Goal: Transaction & Acquisition: Purchase product/service

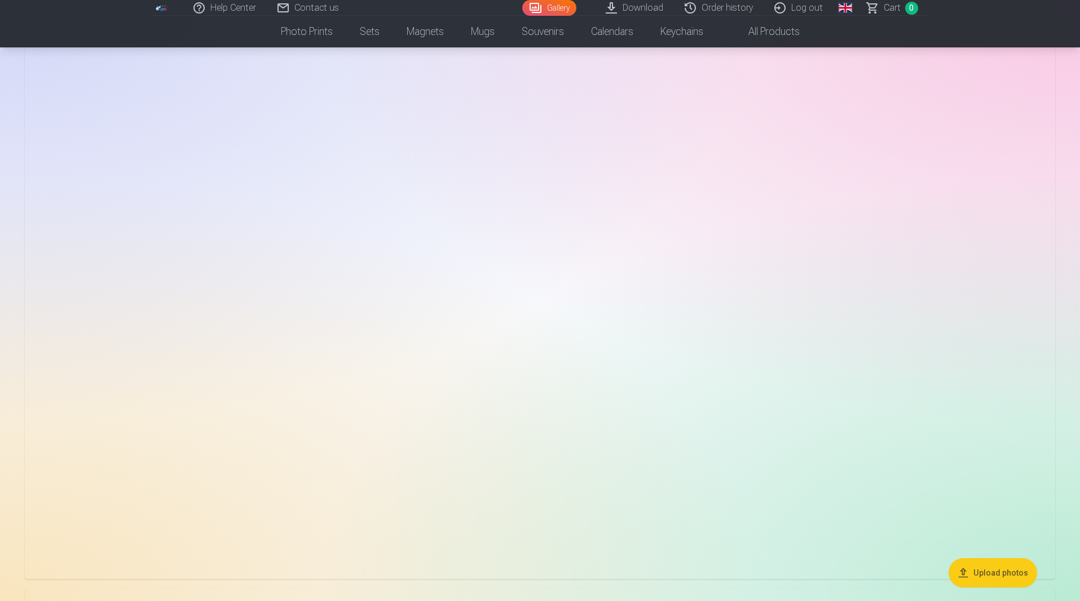
scroll to position [1749, 0]
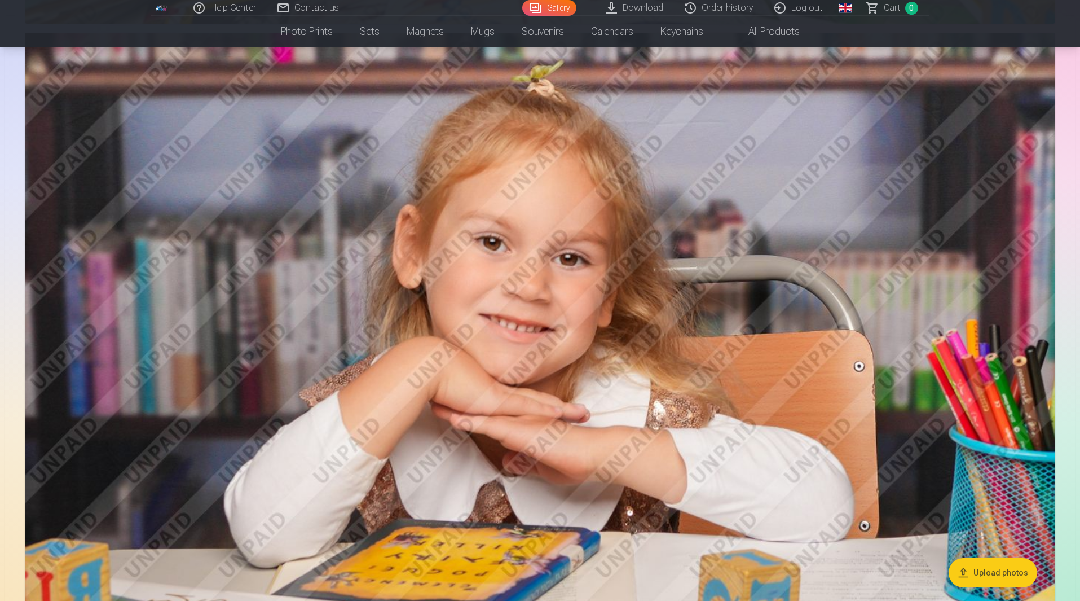
click at [582, 325] on img at bounding box center [540, 376] width 1031 height 687
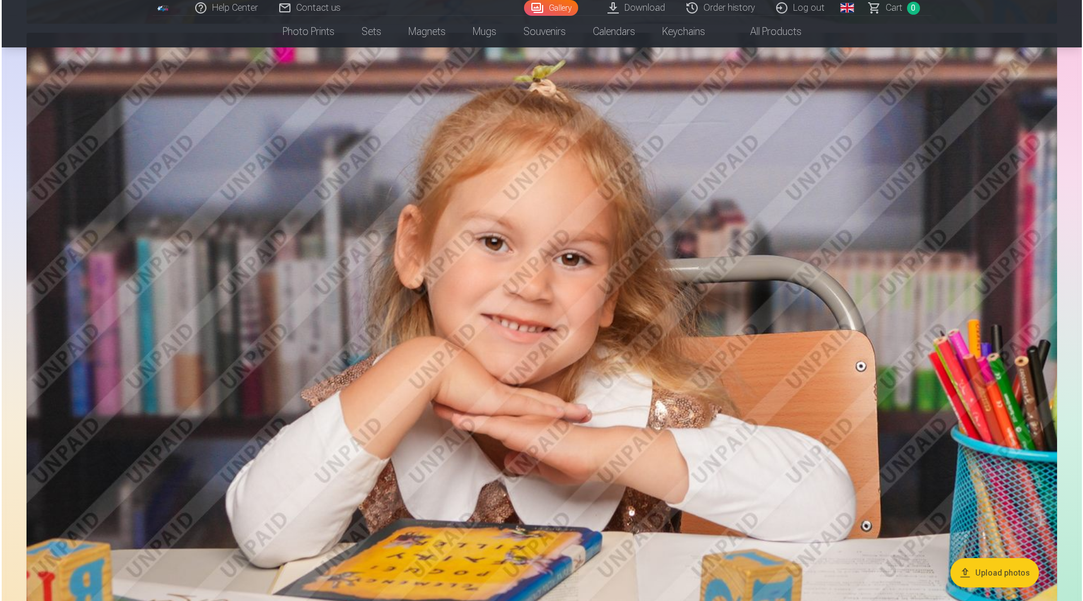
scroll to position [1751, 0]
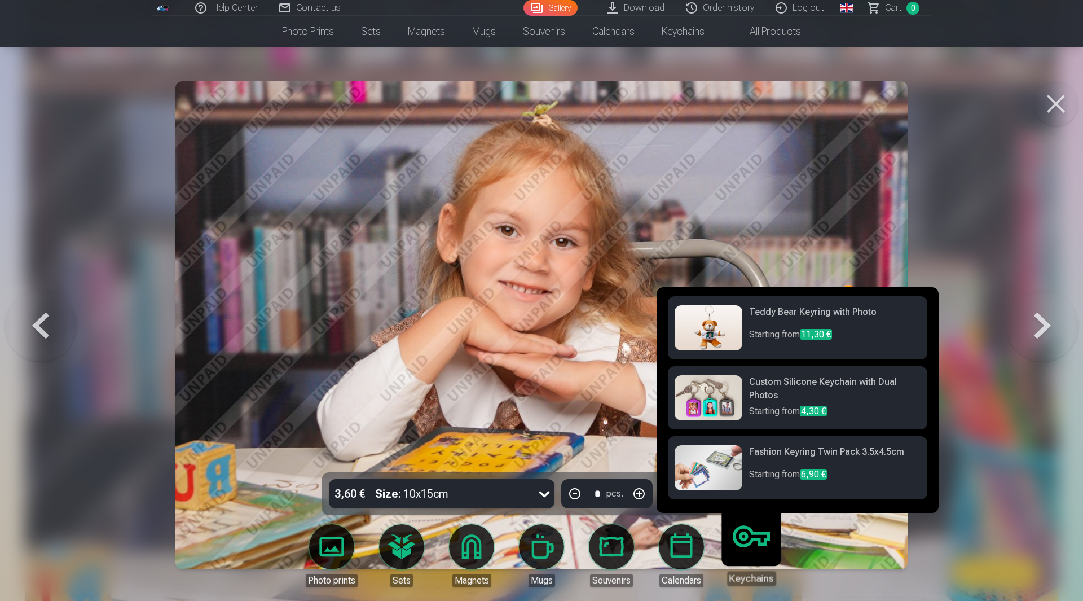
click at [712, 401] on img at bounding box center [709, 397] width 68 height 45
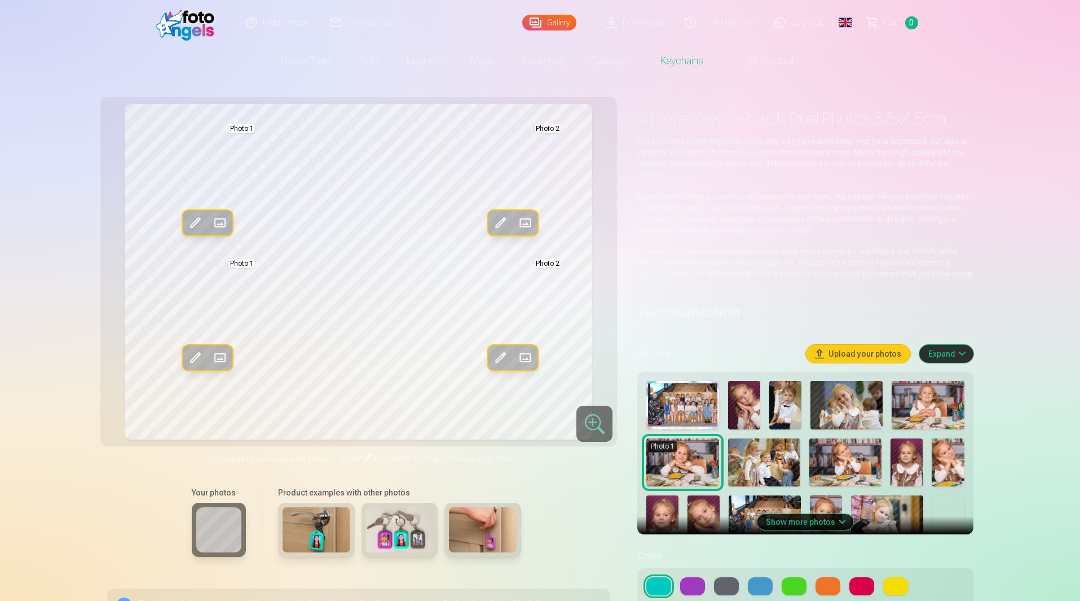
click at [401, 533] on img at bounding box center [400, 529] width 68 height 45
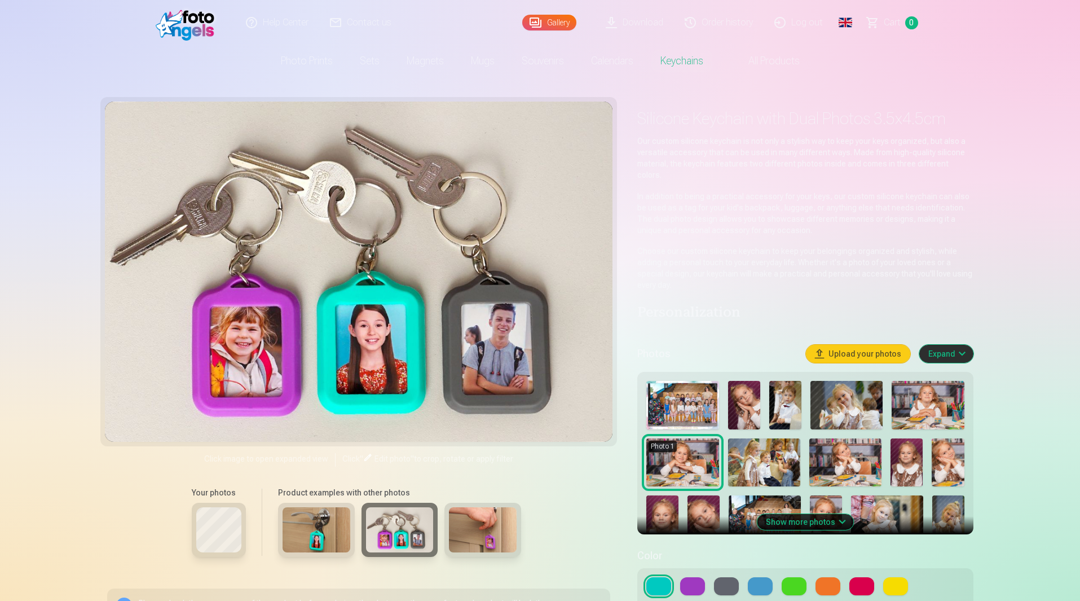
click at [494, 536] on img at bounding box center [483, 529] width 68 height 45
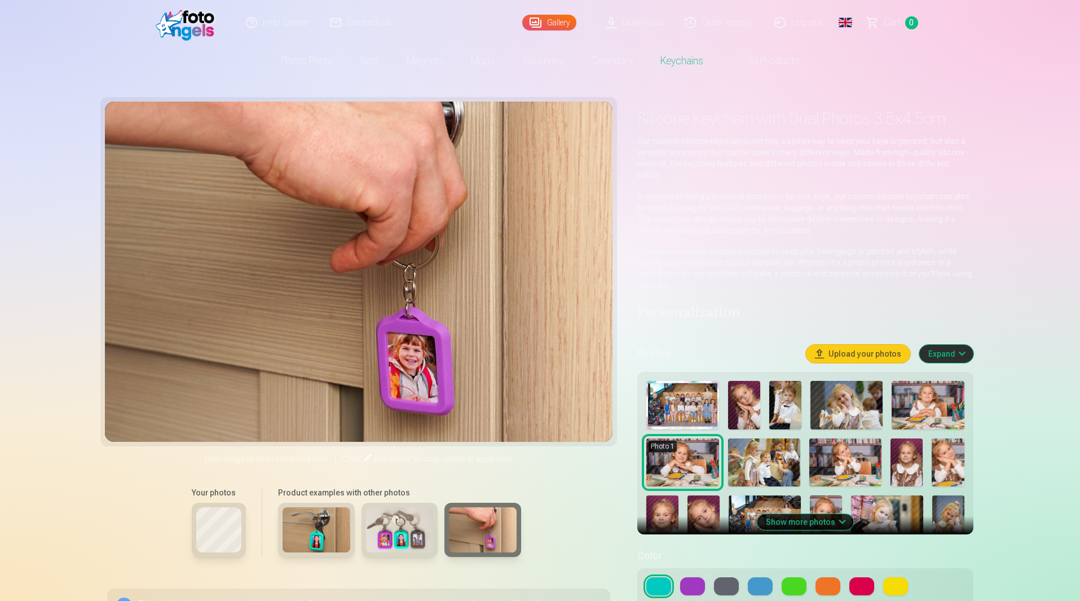
click at [676, 400] on img at bounding box center [682, 405] width 72 height 49
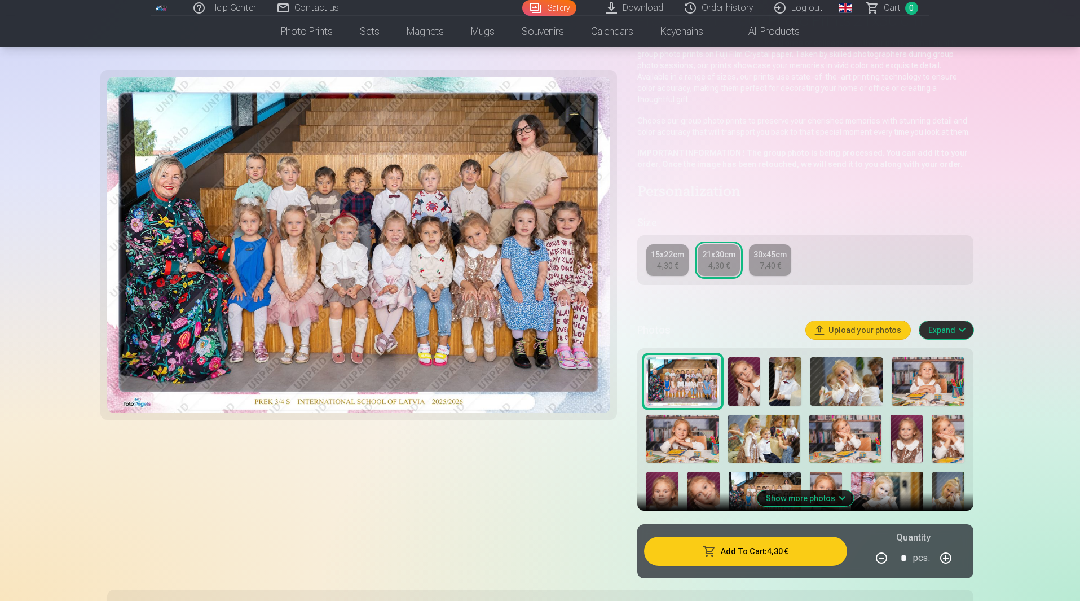
scroll to position [113, 0]
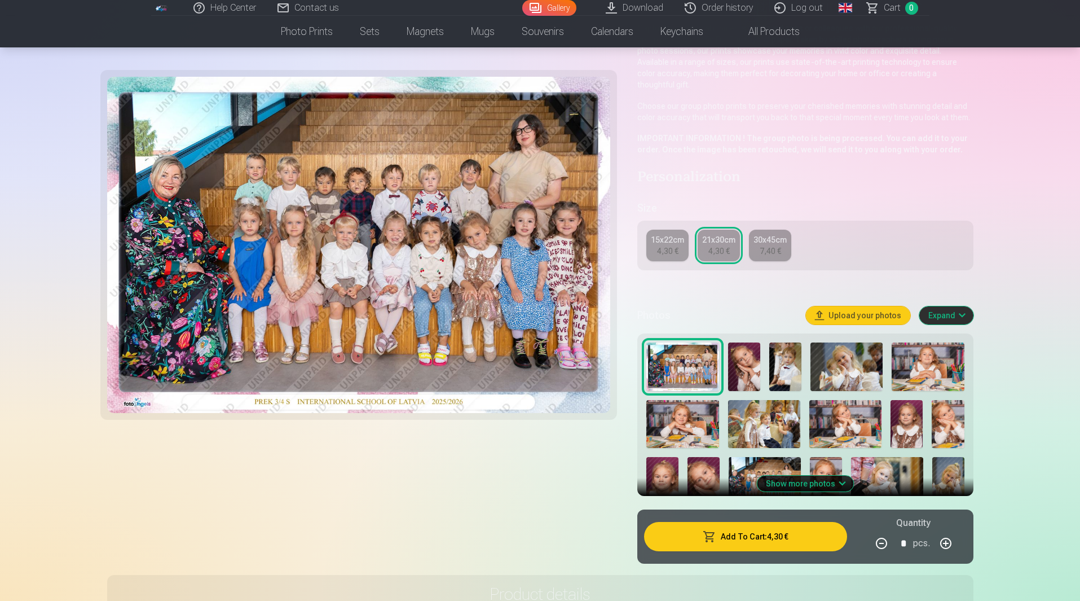
click at [699, 464] on img at bounding box center [704, 481] width 32 height 48
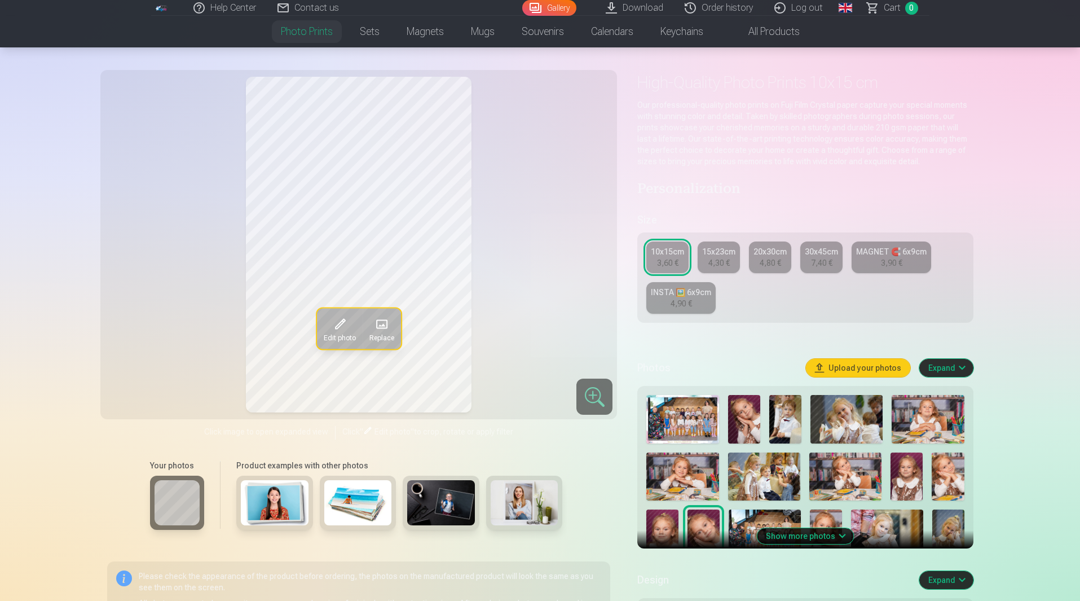
scroll to position [56, 0]
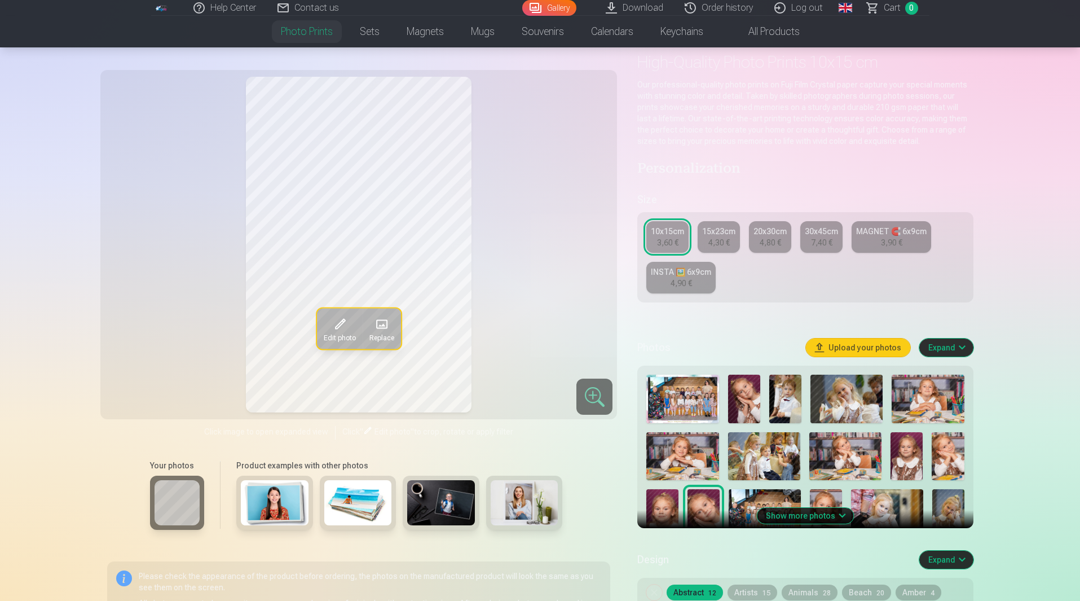
click at [715, 237] on div "4,30 €" at bounding box center [718, 242] width 21 height 11
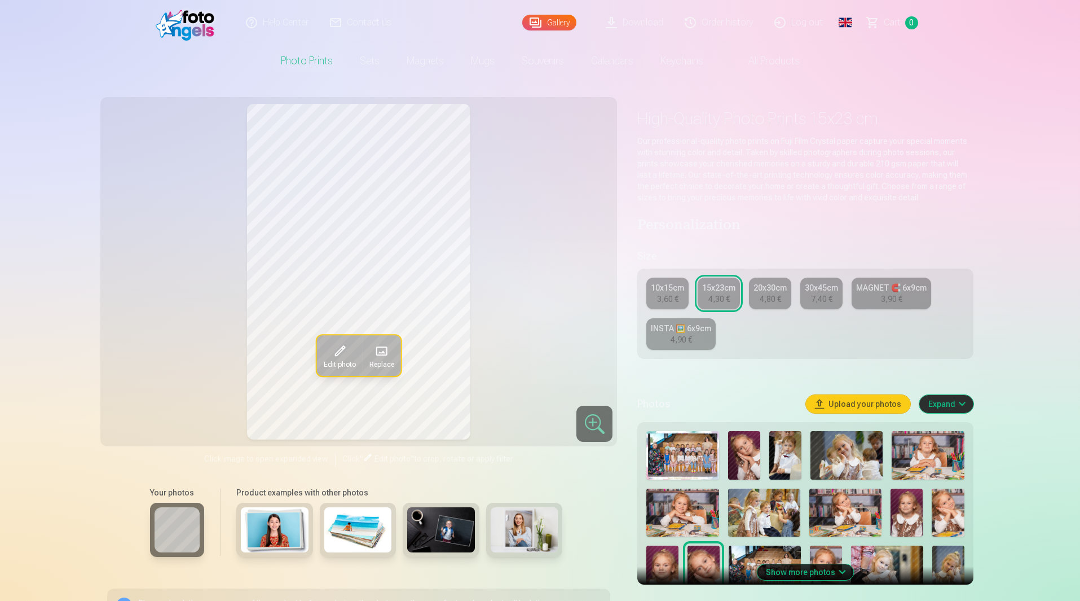
click at [812, 288] on div "30x45cm" at bounding box center [821, 287] width 33 height 11
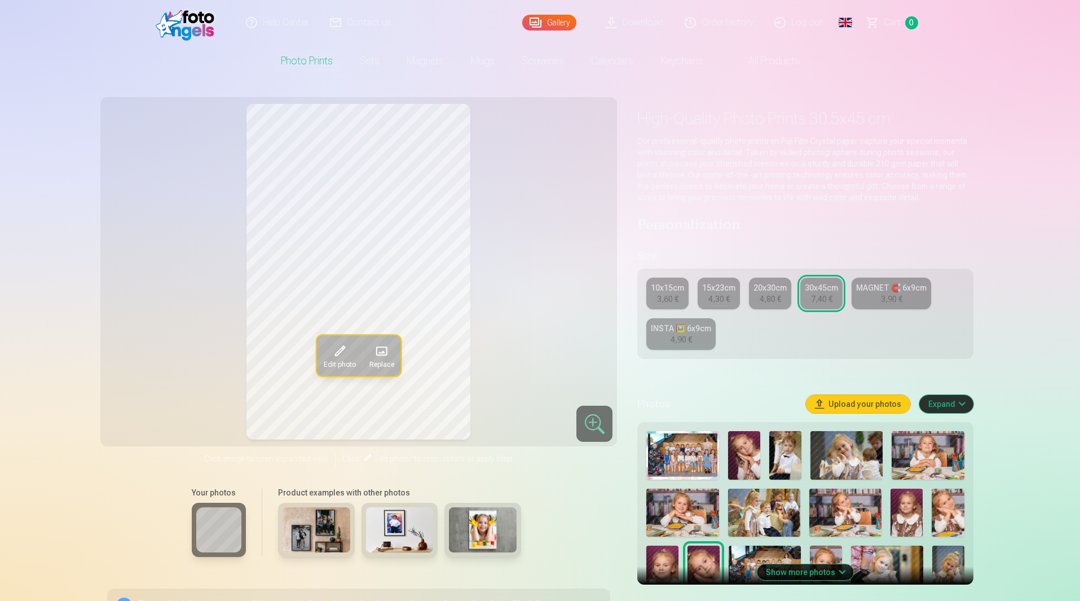
click at [897, 296] on div "3,90 €" at bounding box center [891, 298] width 21 height 11
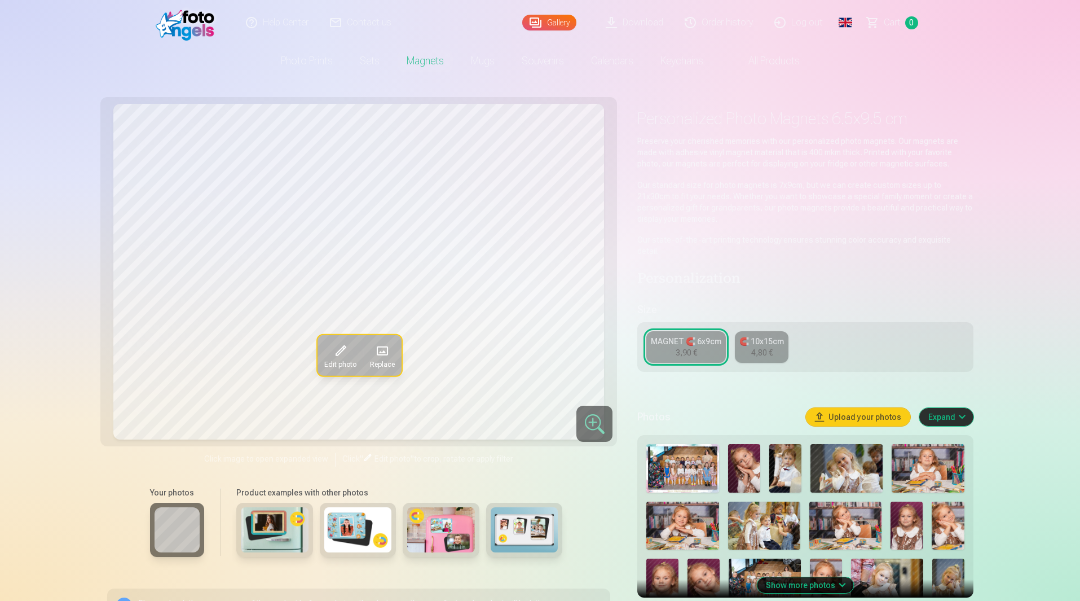
click at [754, 347] on div "4,80 €" at bounding box center [761, 352] width 21 height 11
click at [699, 336] on div "MAGNET 🧲 6x9cm" at bounding box center [686, 341] width 71 height 11
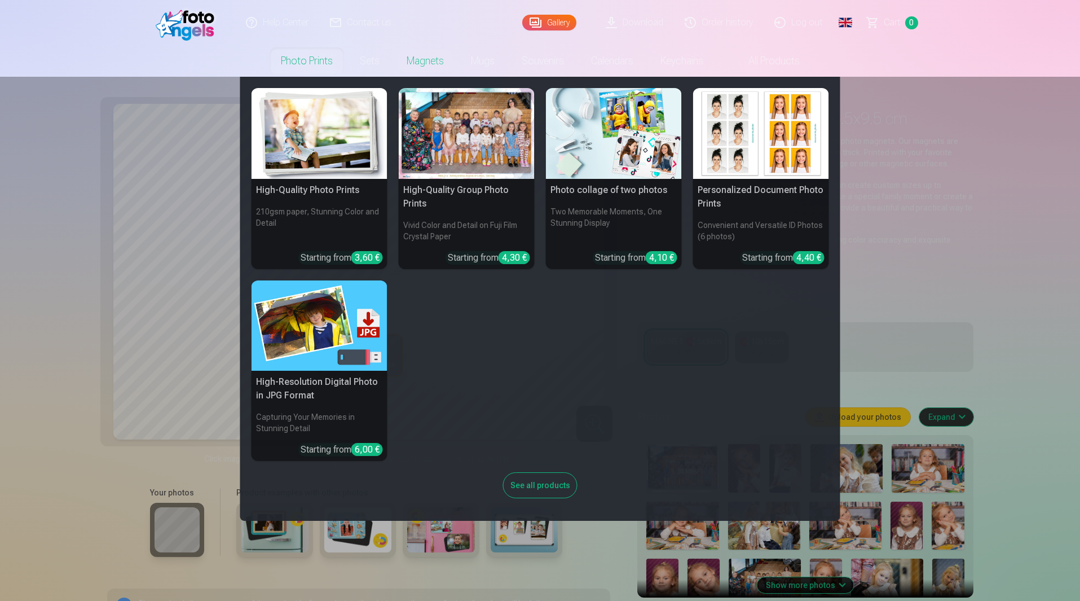
click at [321, 64] on link "Photo prints" at bounding box center [306, 61] width 79 height 32
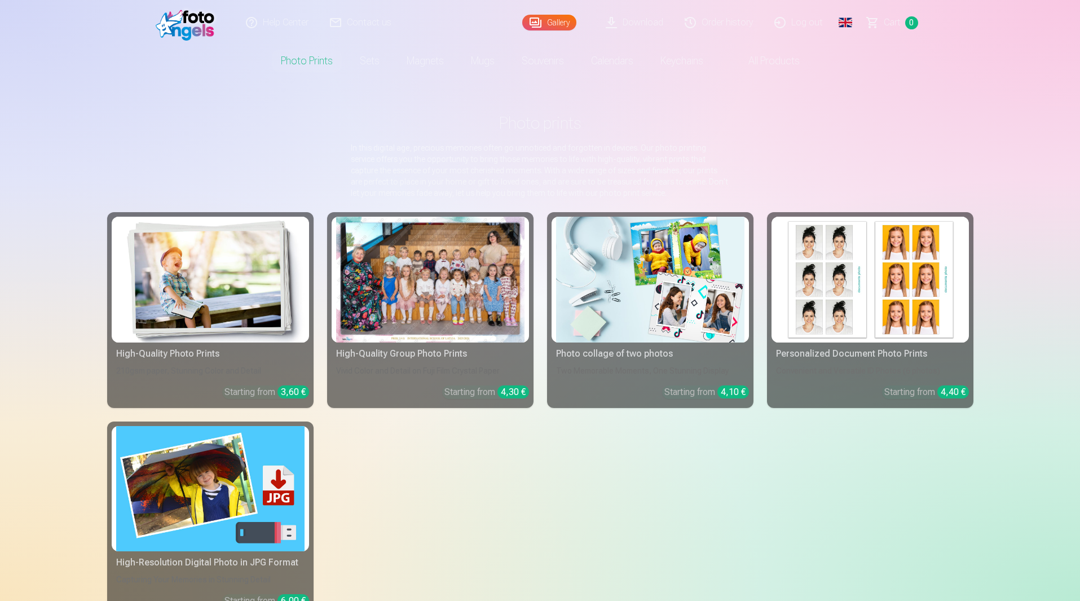
click at [422, 289] on div at bounding box center [430, 280] width 188 height 126
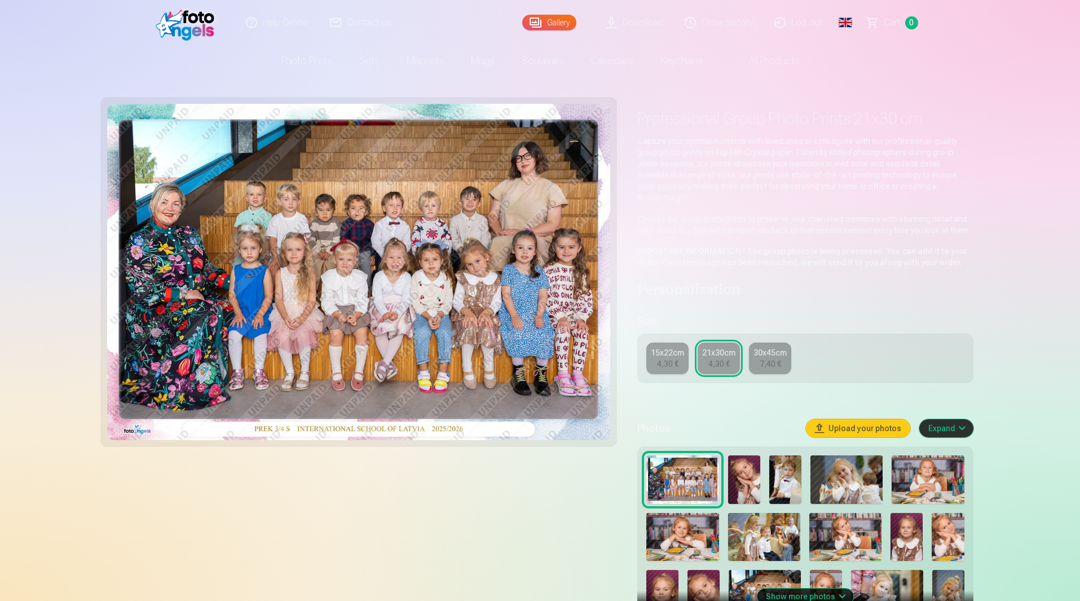
click at [765, 347] on div "30x45cm" at bounding box center [770, 352] width 33 height 11
click at [667, 347] on div "15x22cm" at bounding box center [667, 352] width 33 height 11
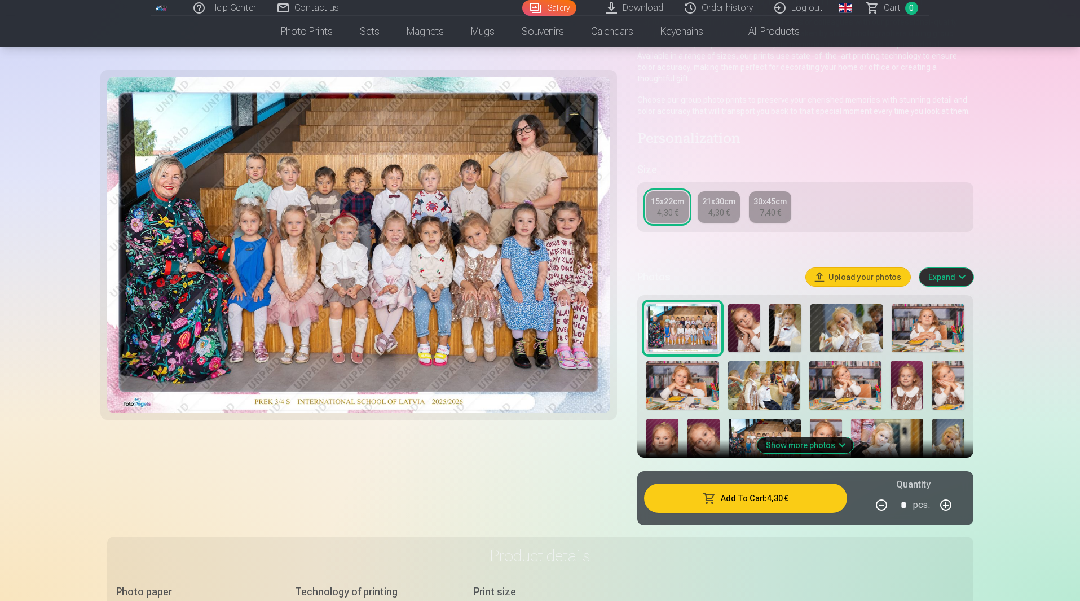
scroll to position [169, 0]
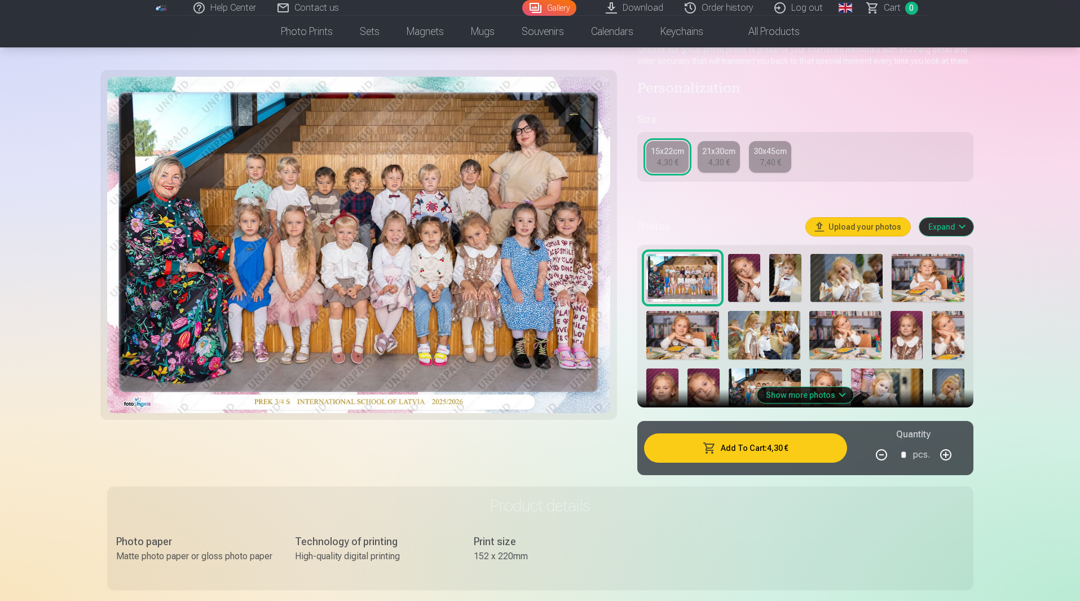
click at [843, 387] on button "Show more photos" at bounding box center [805, 395] width 96 height 16
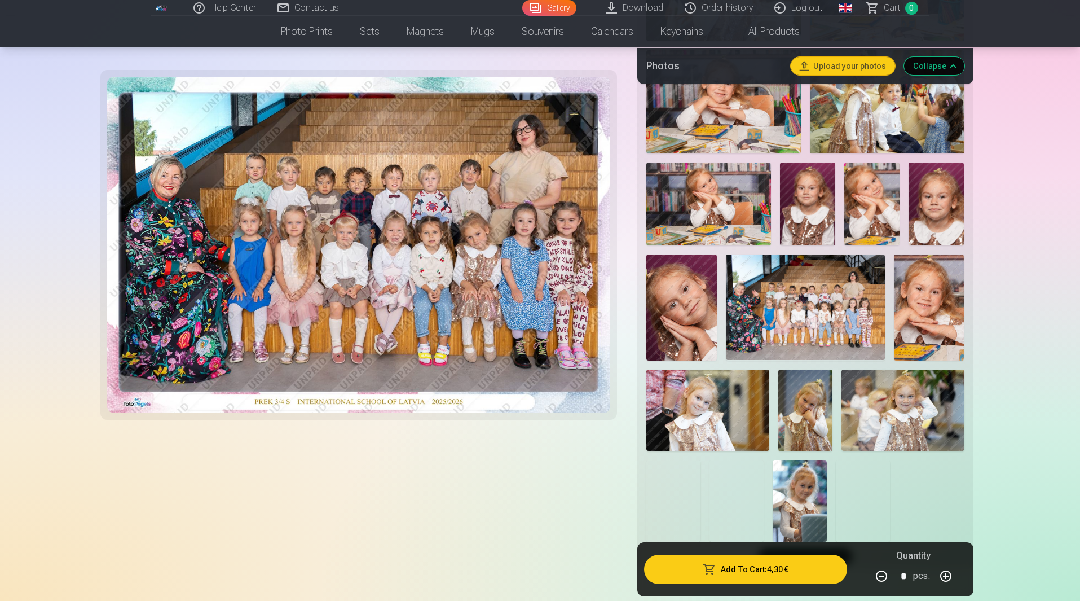
scroll to position [564, 0]
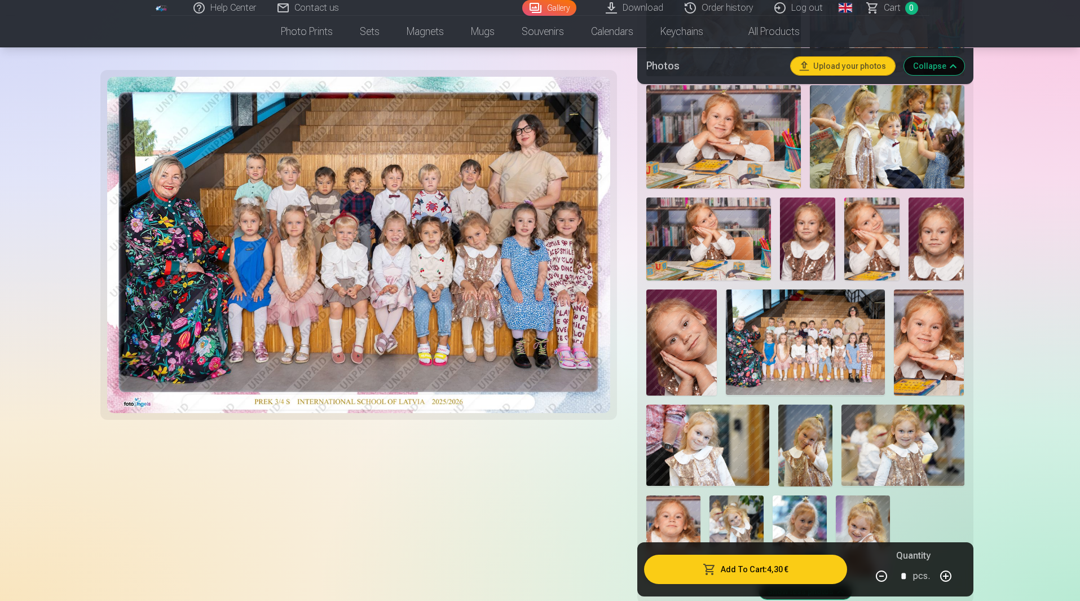
click at [801, 341] on img at bounding box center [805, 341] width 158 height 105
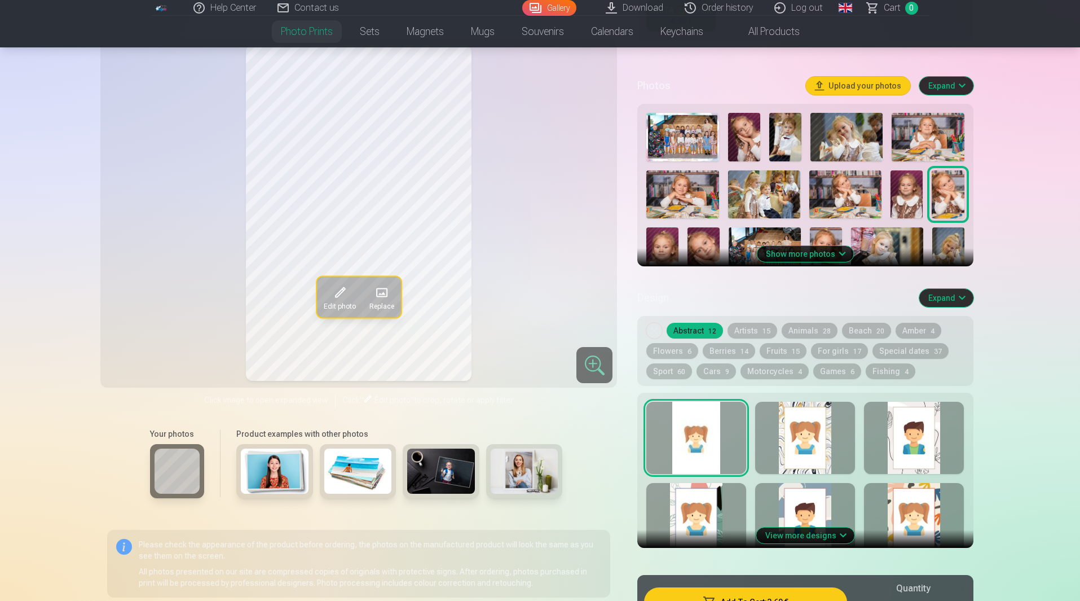
scroll to position [338, 0]
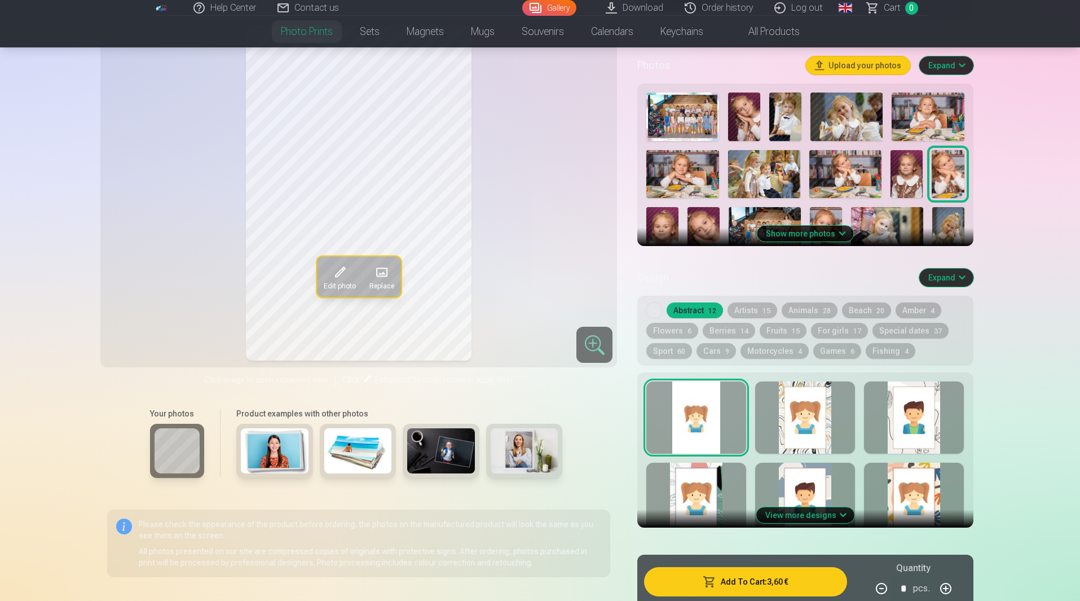
click at [818, 235] on button "Show more photos" at bounding box center [805, 234] width 96 height 16
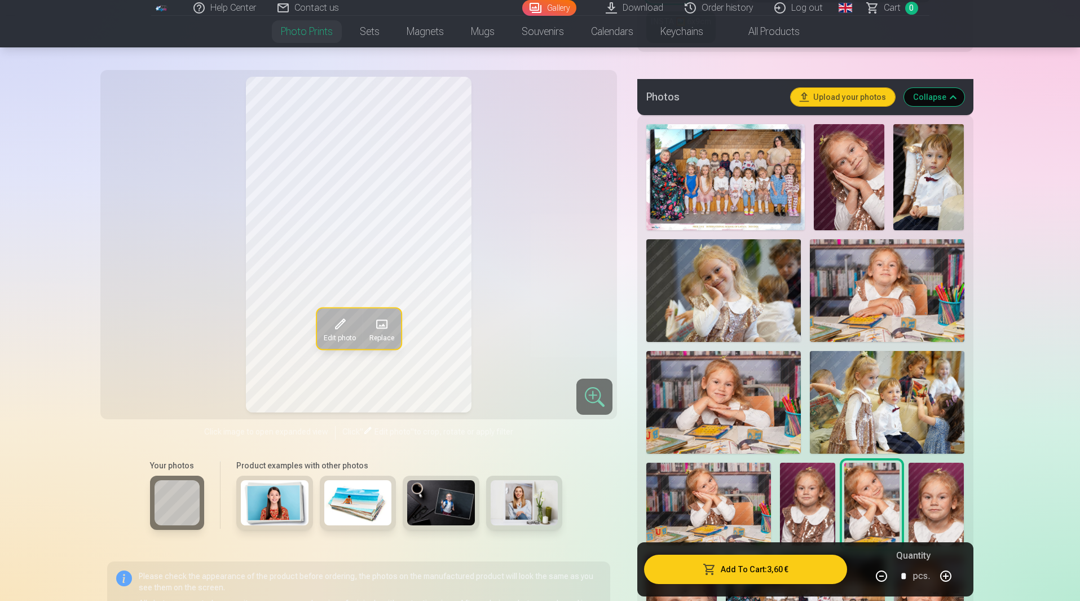
scroll to position [508, 0]
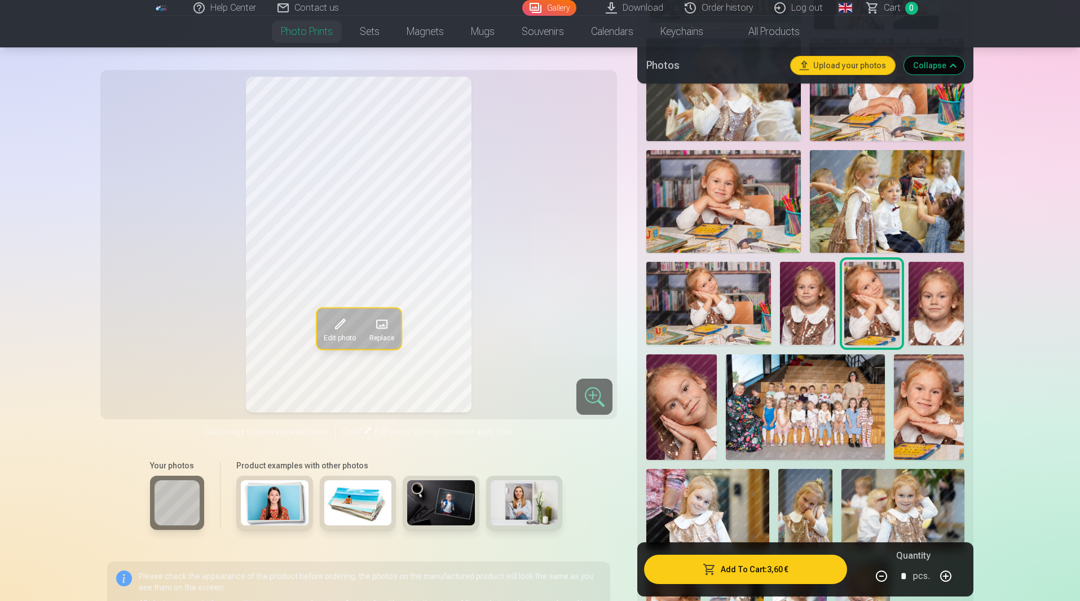
click at [836, 409] on img at bounding box center [805, 406] width 158 height 105
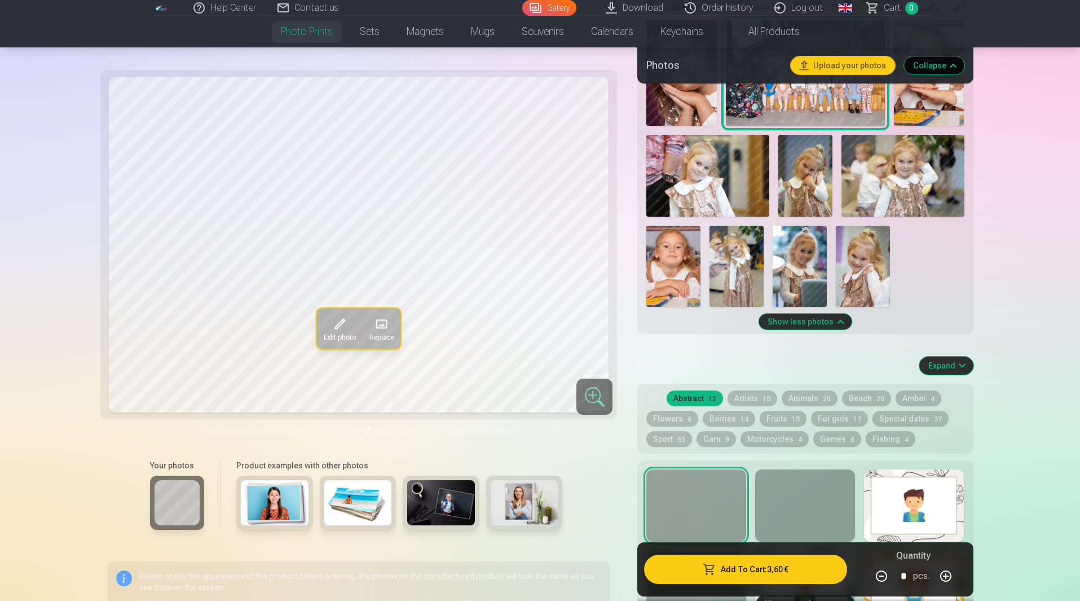
scroll to position [846, 0]
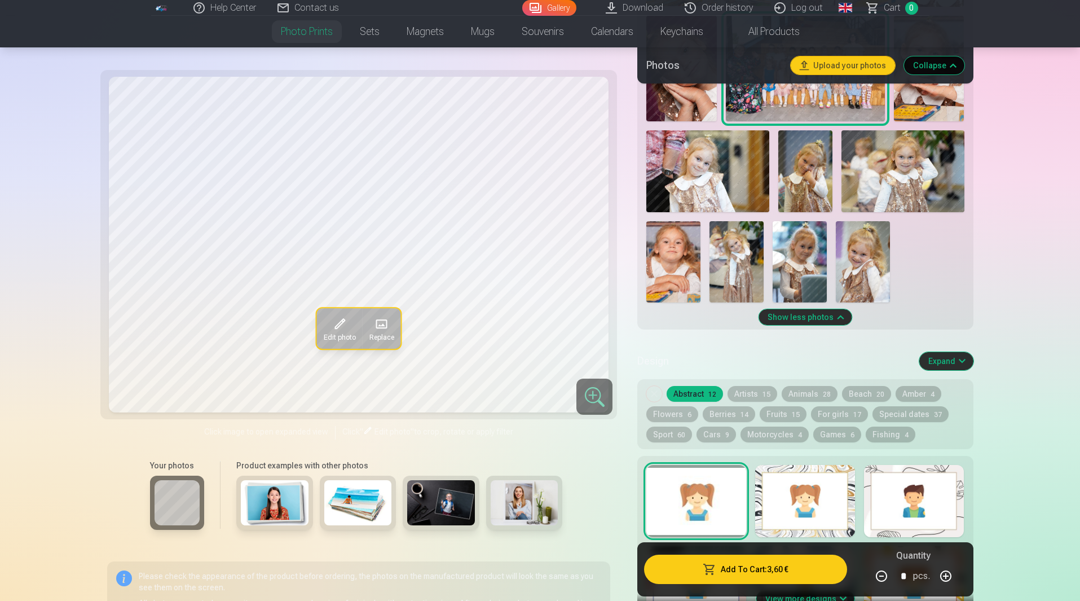
click at [592, 395] on div at bounding box center [594, 396] width 36 height 36
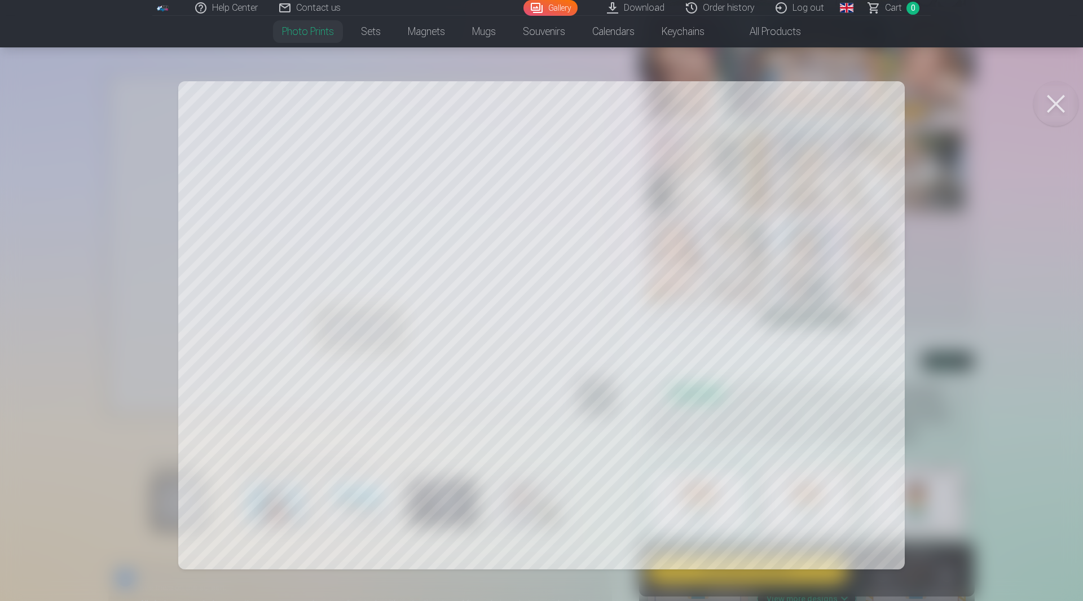
click at [1055, 99] on button at bounding box center [1055, 103] width 45 height 45
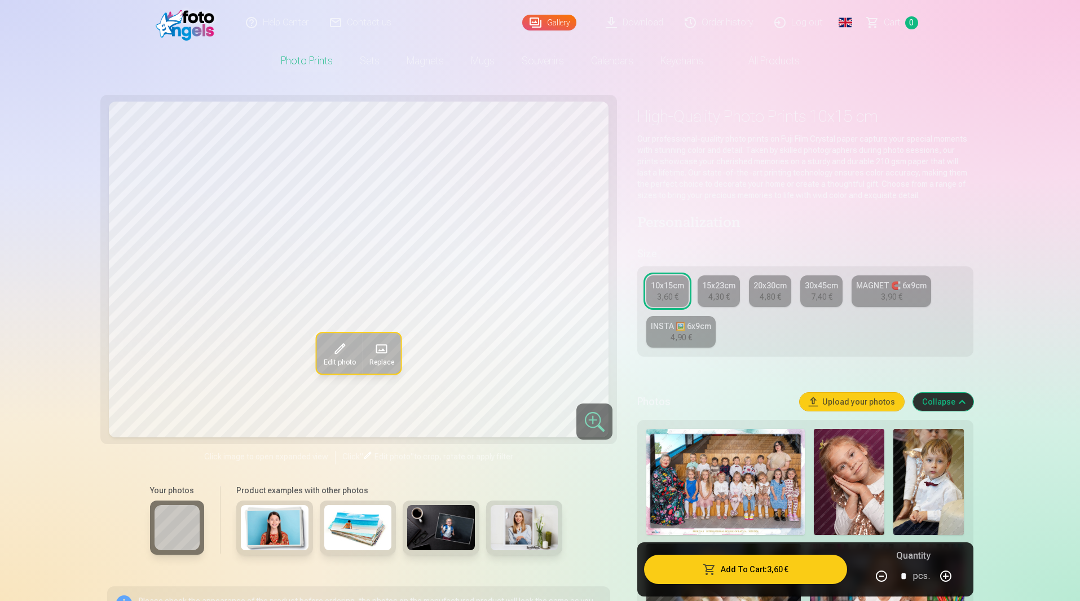
scroll to position [0, 0]
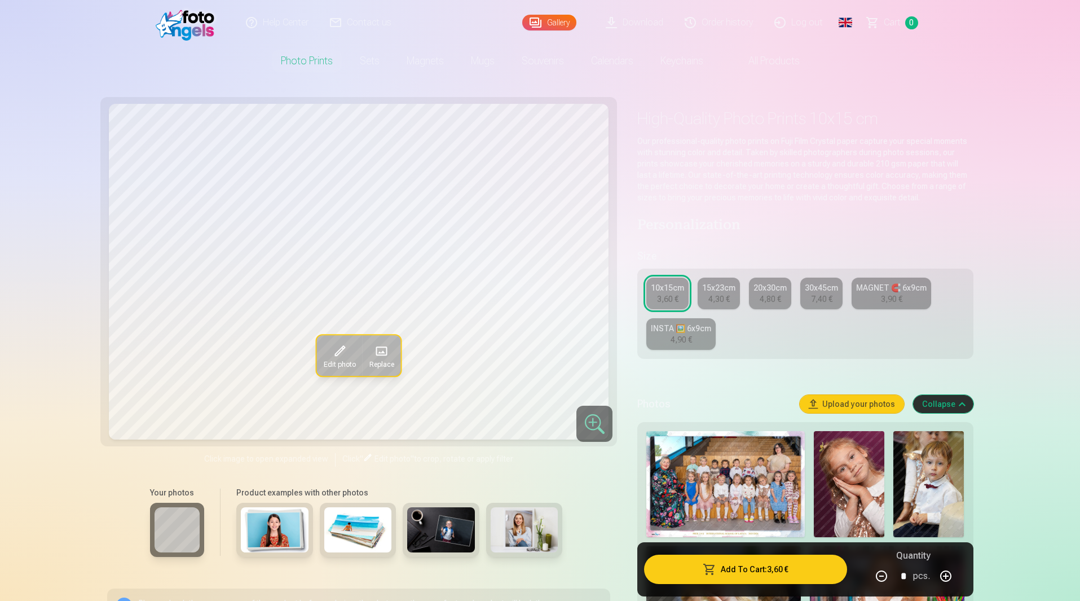
click at [857, 481] on img at bounding box center [849, 484] width 71 height 106
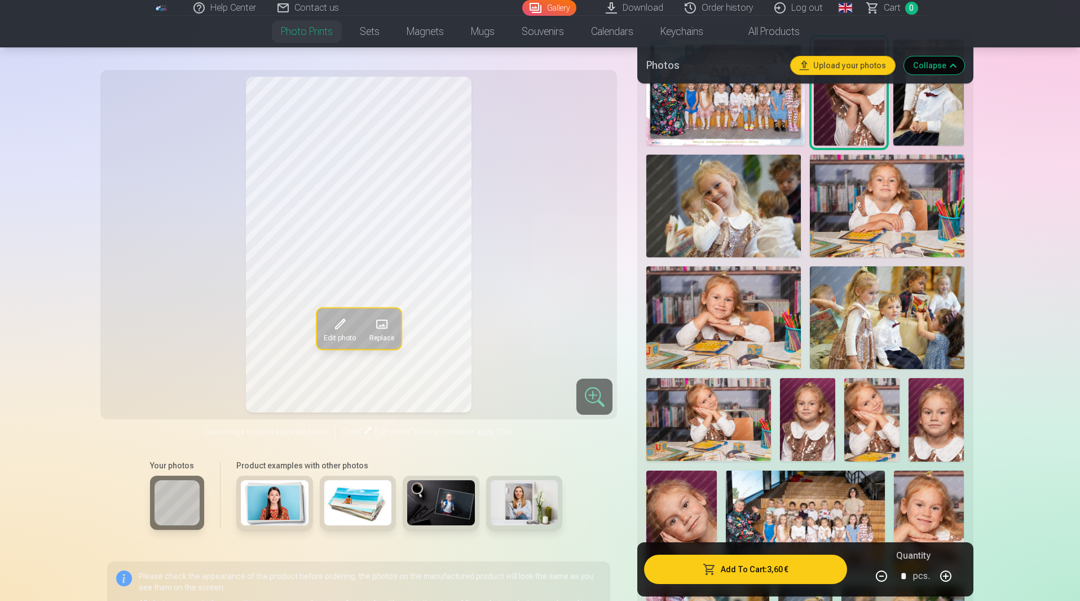
scroll to position [508, 0]
